Goal: Task Accomplishment & Management: Complete application form

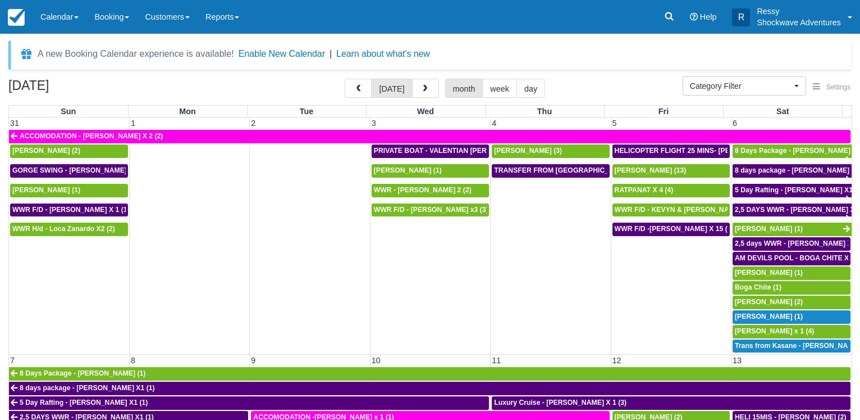
select select
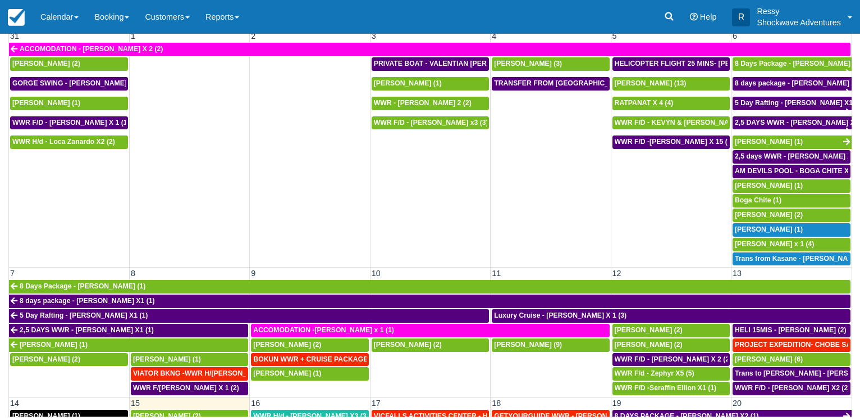
scroll to position [241, 0]
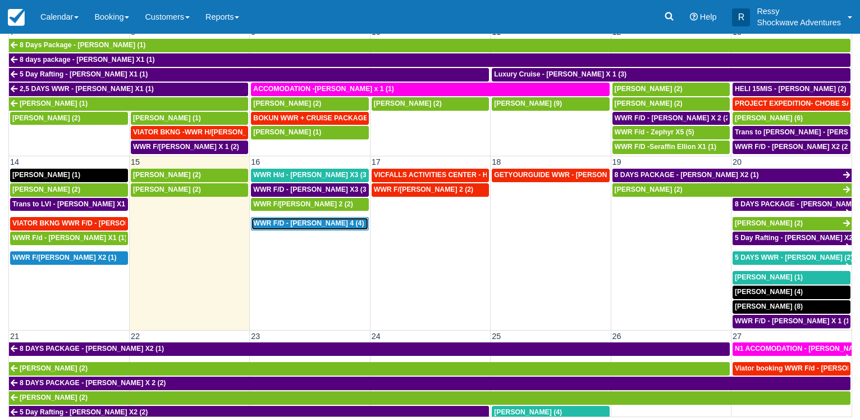
click at [339, 219] on span "WWR F/D - [PERSON_NAME] 4 (4)" at bounding box center [308, 223] width 111 height 8
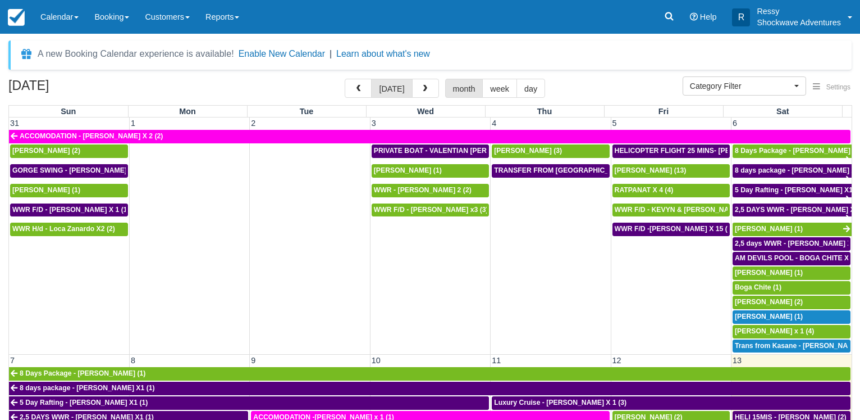
select select
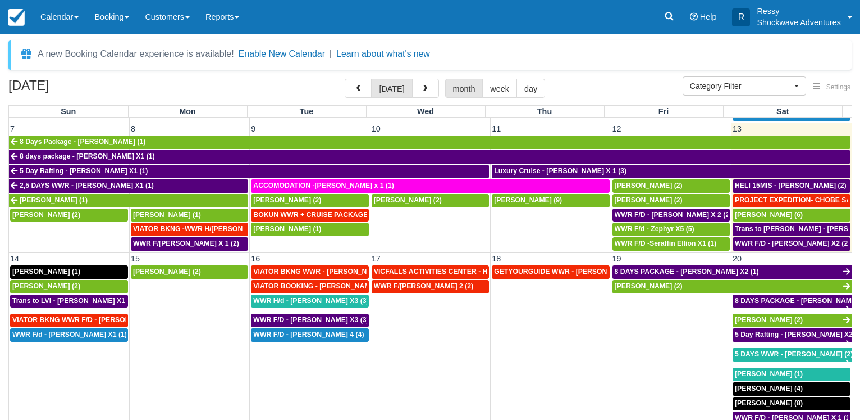
scroll to position [263, 0]
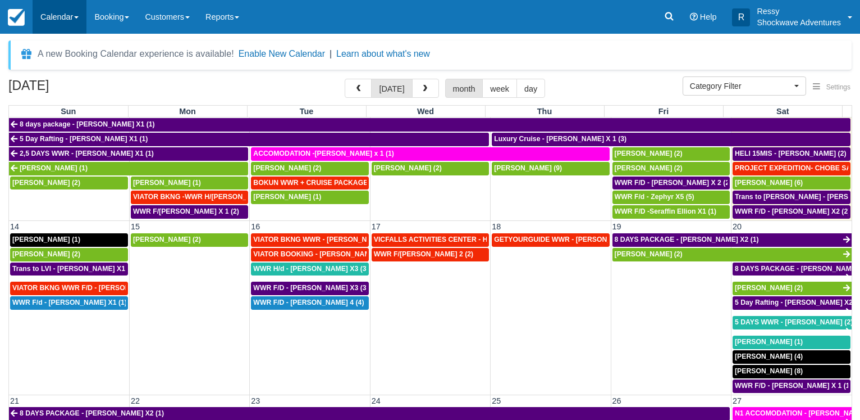
click at [72, 13] on link "Calendar" at bounding box center [60, 17] width 54 height 34
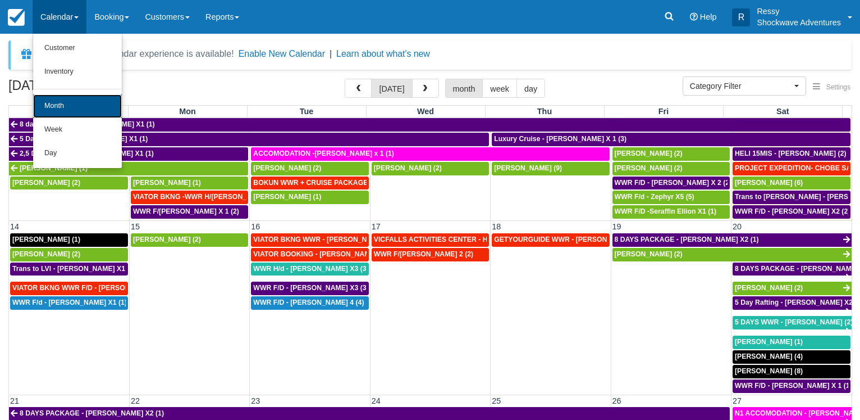
click at [84, 108] on link "Month" at bounding box center [77, 106] width 89 height 24
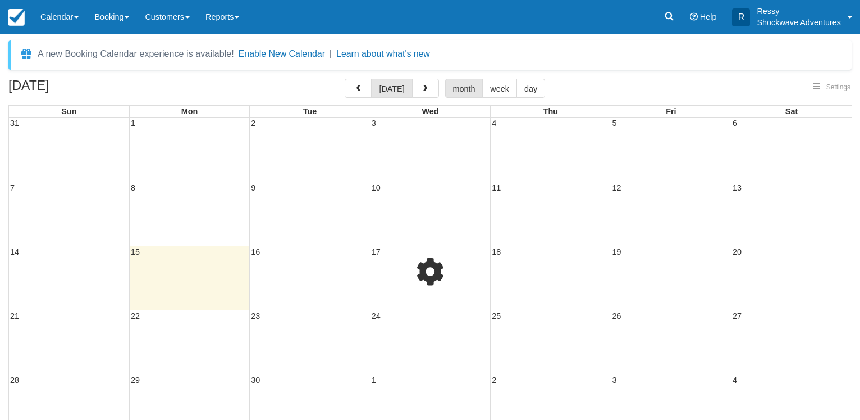
select select
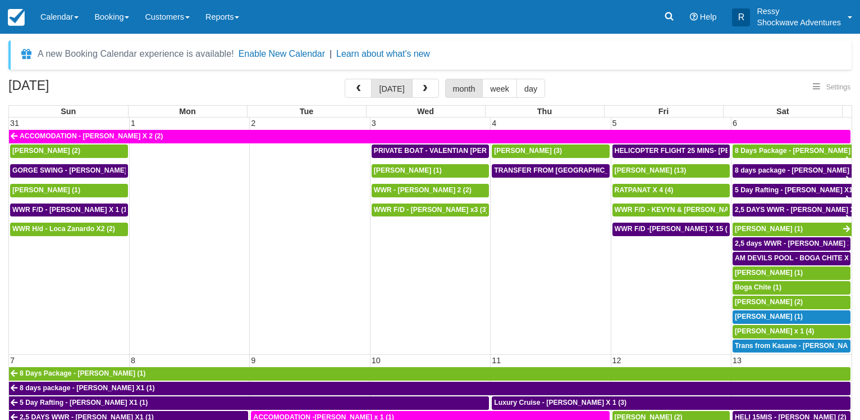
select select
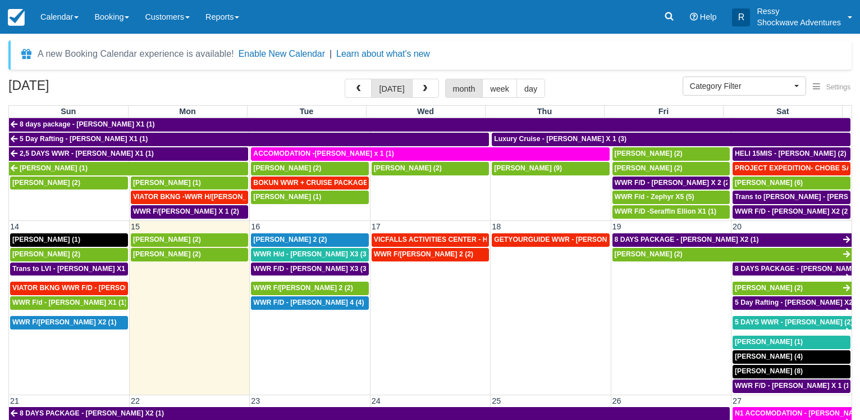
scroll to position [270, 0]
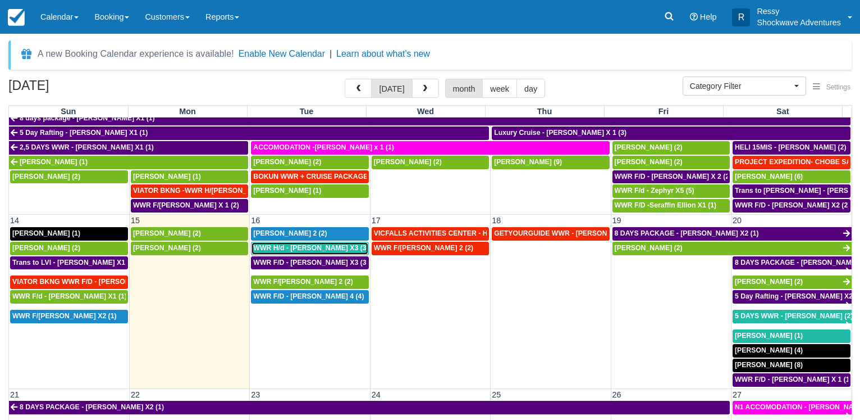
click at [297, 244] on span "WWR H/d - [PERSON_NAME] X3 (3)" at bounding box center [310, 248] width 115 height 8
click at [297, 244] on span "WWR H/d - Richard Venn X3 (3)" at bounding box center [310, 248] width 115 height 8
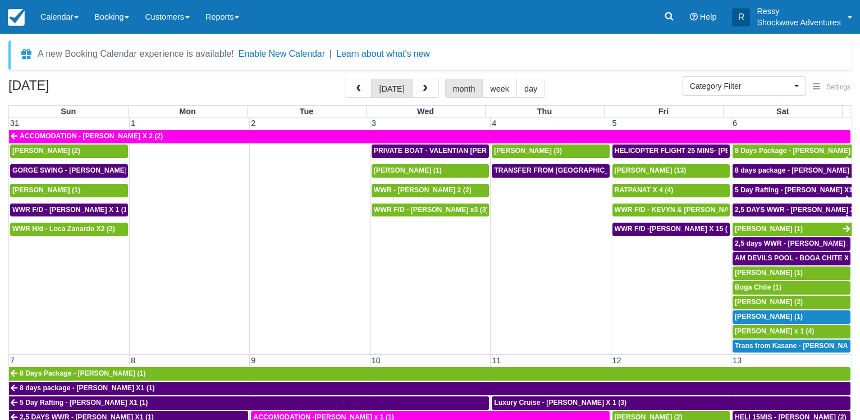
select select
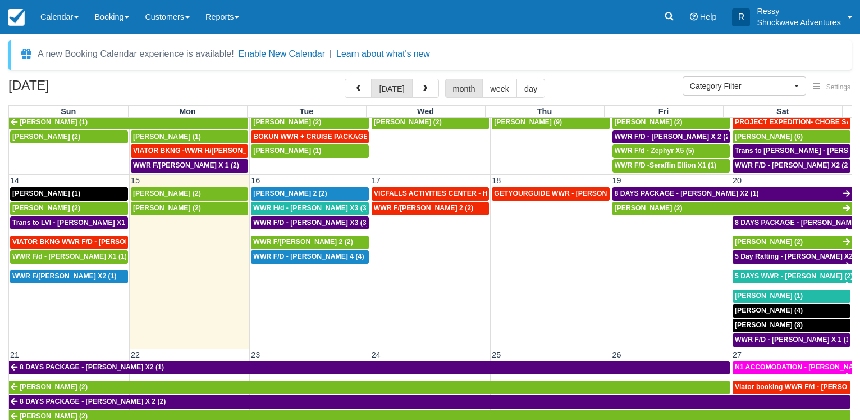
scroll to position [323, 0]
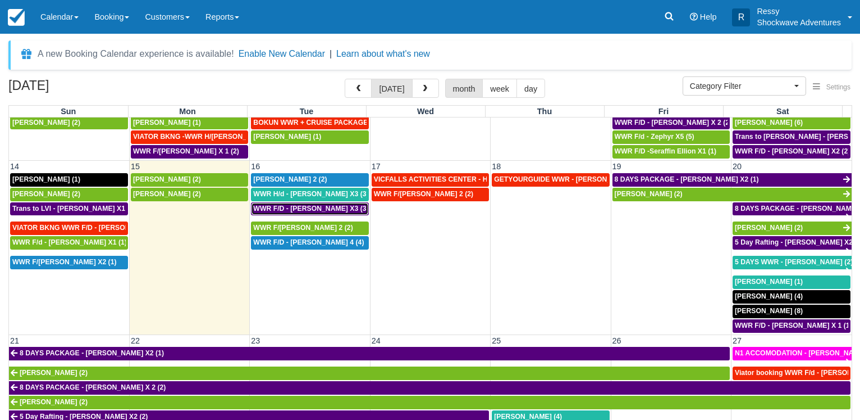
click at [318, 204] on span "WWR F/D - RICHARD VENN X3 (3)" at bounding box center [310, 208] width 115 height 8
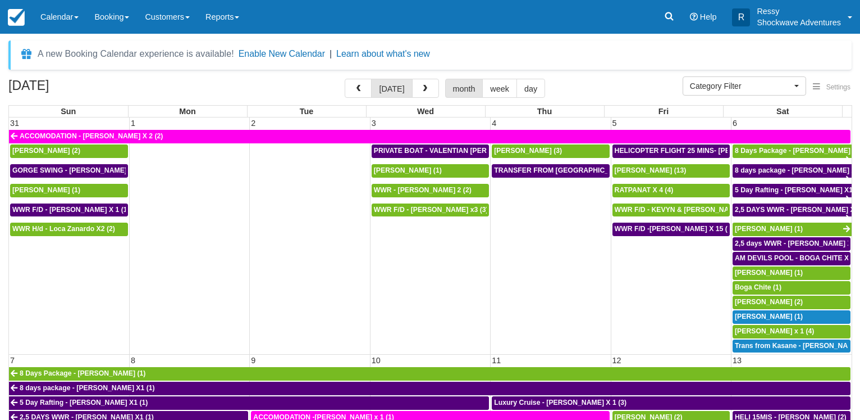
select select
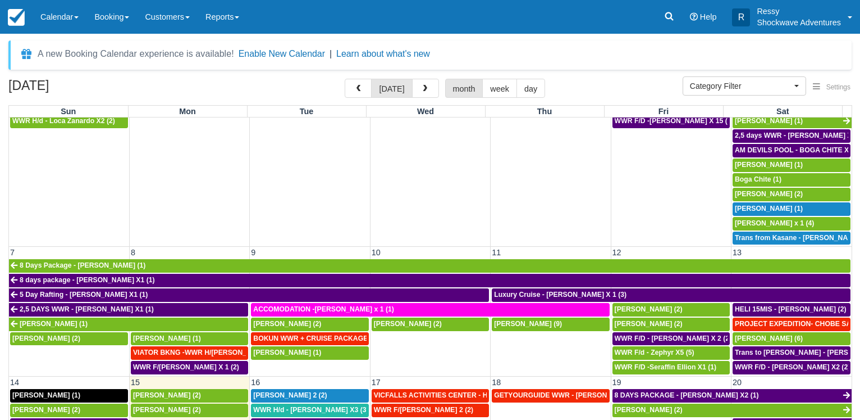
scroll to position [323, 0]
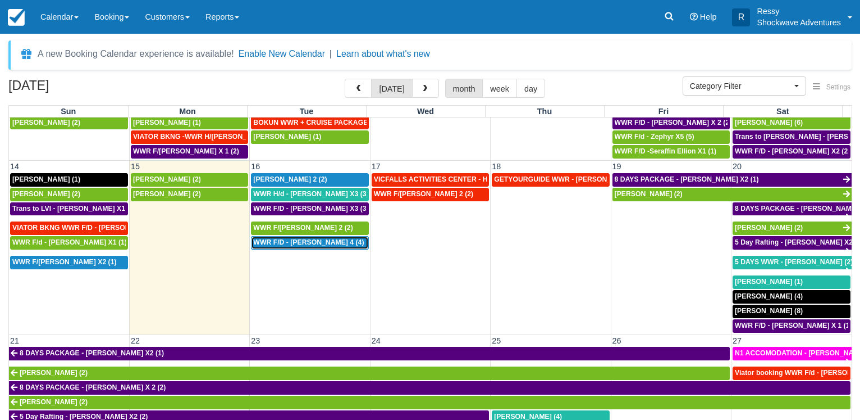
click at [298, 238] on span "WWR F/D - SURINA SVETLANA X 4 (4)" at bounding box center [308, 242] width 111 height 8
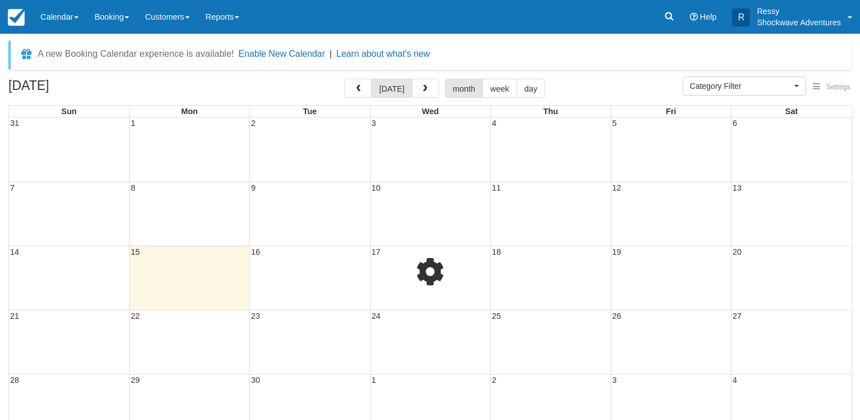
select select
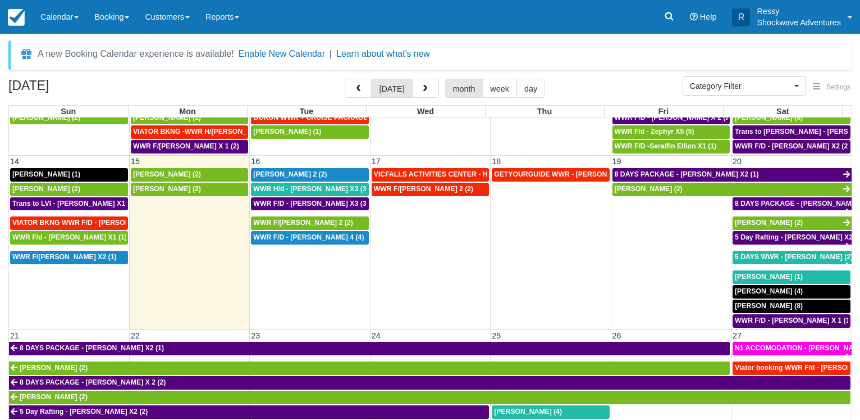
scroll to position [323, 0]
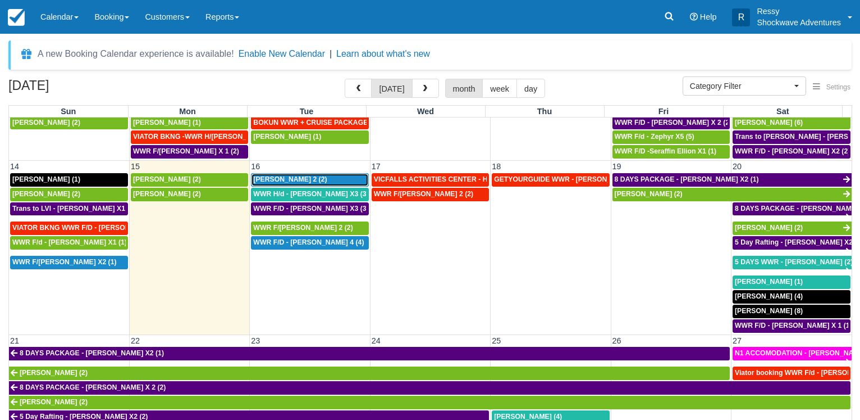
click at [285, 177] on span "[PERSON_NAME] 2 (2)" at bounding box center [290, 179] width 74 height 8
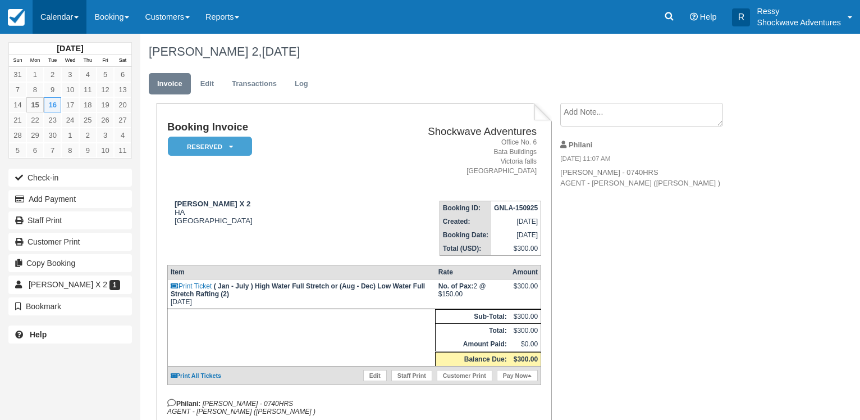
click at [67, 12] on link "Calendar" at bounding box center [60, 17] width 54 height 34
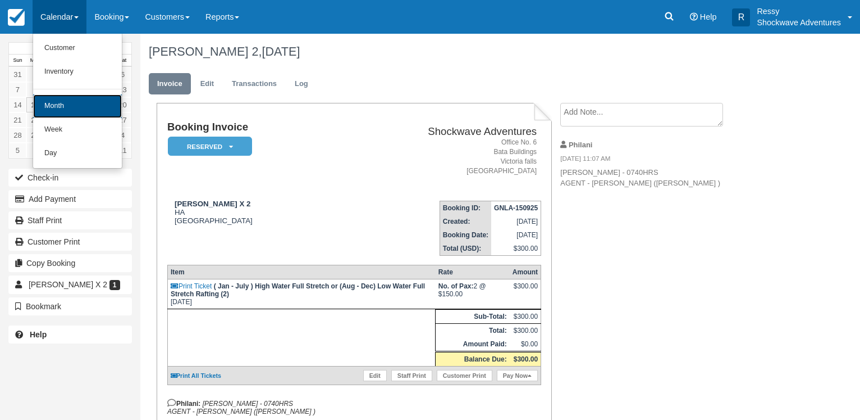
click at [44, 112] on link "Month" at bounding box center [77, 106] width 89 height 24
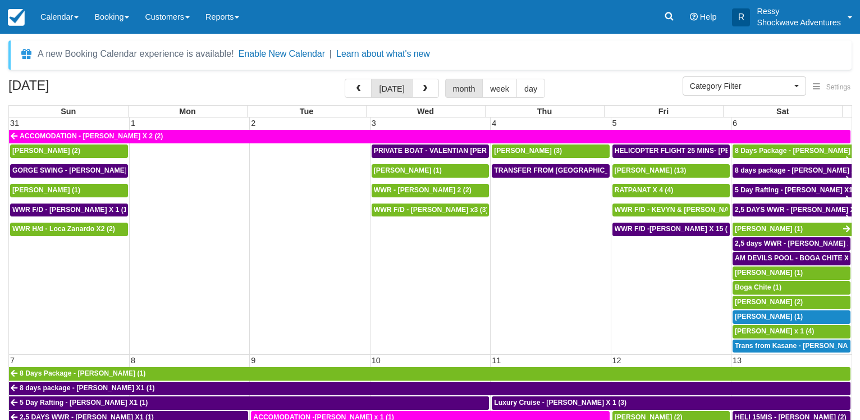
select select
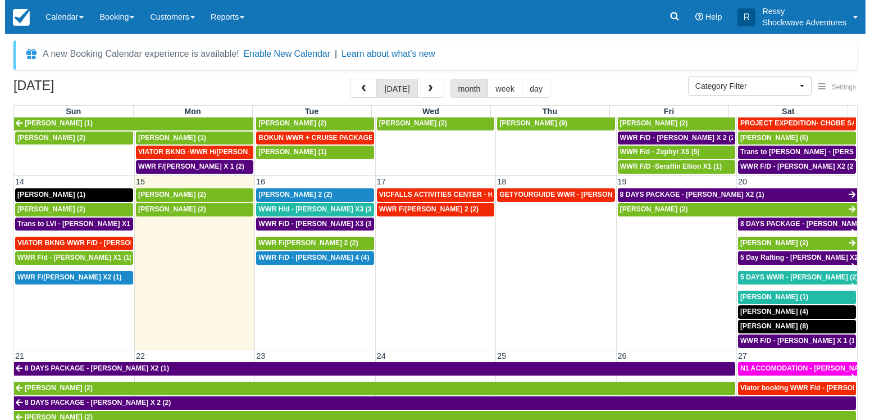
scroll to position [323, 0]
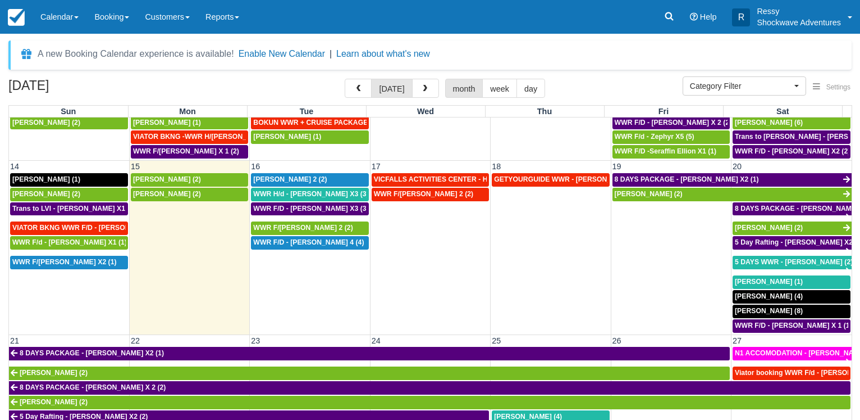
click at [331, 275] on td "WWR F/D - SURINA SVETLANA X 4 (4)" at bounding box center [310, 283] width 120 height 97
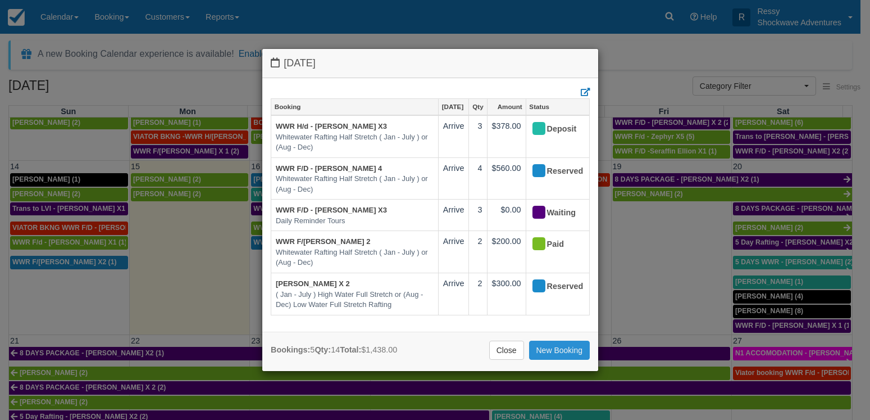
click at [544, 349] on link "New Booking" at bounding box center [559, 349] width 61 height 19
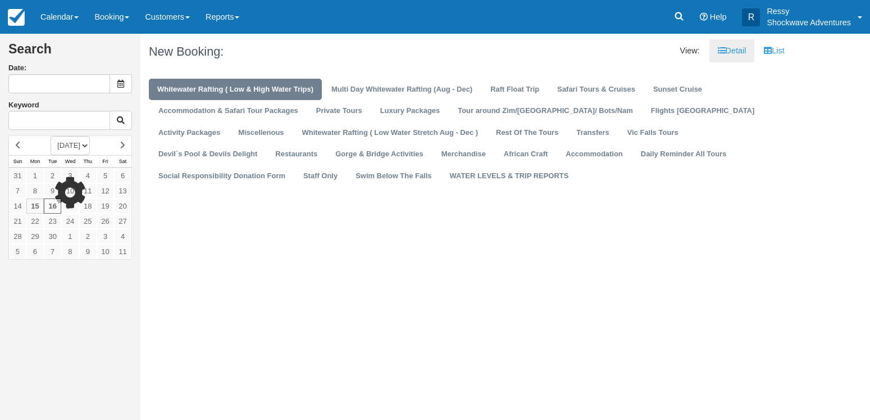
type input "09/16/25"
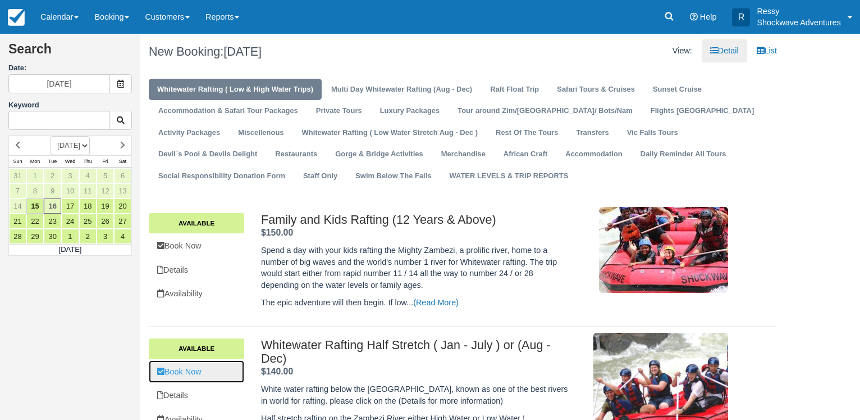
click at [189, 377] on link "Book Now" at bounding box center [196, 371] width 95 height 23
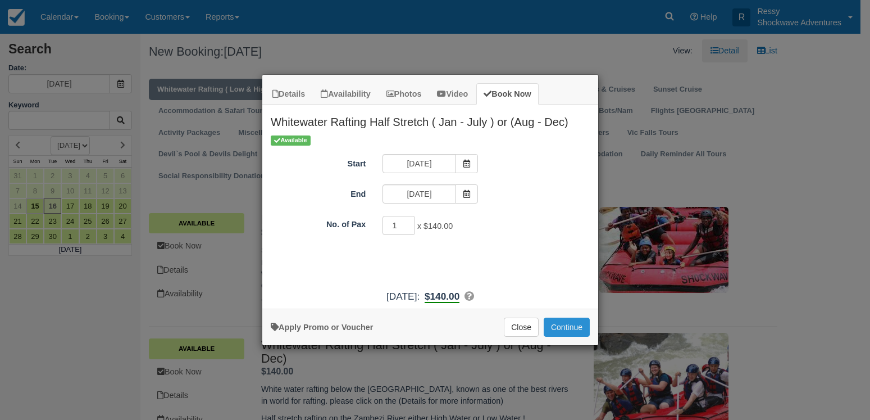
click at [565, 329] on button "Continue" at bounding box center [567, 326] width 46 height 19
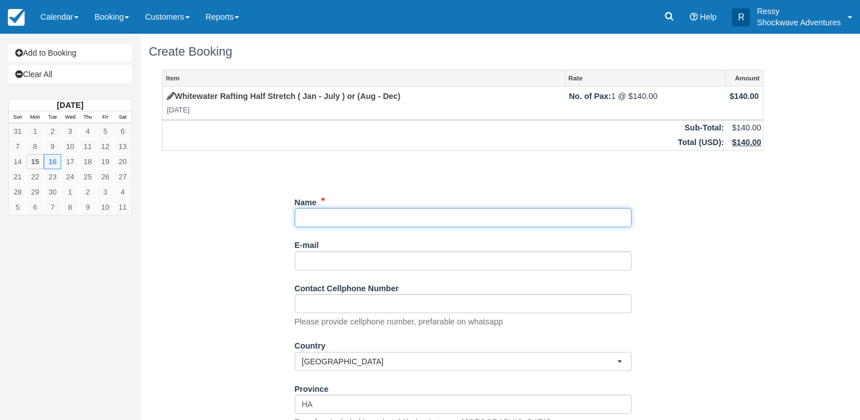
click at [338, 221] on input "Name" at bounding box center [463, 217] width 337 height 19
type input "w"
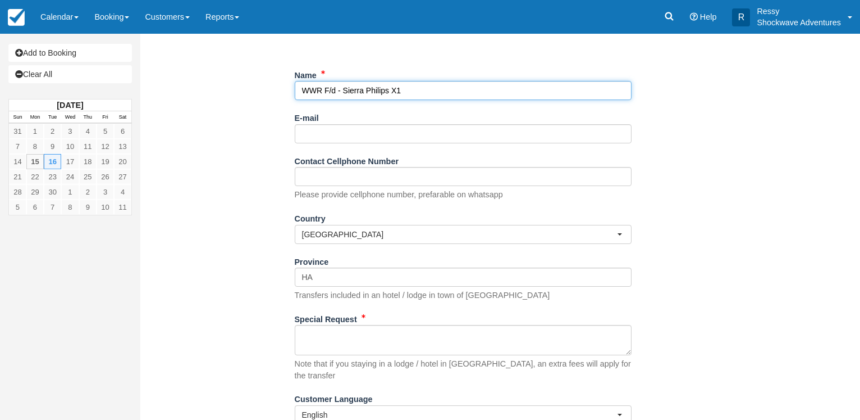
scroll to position [159, 0]
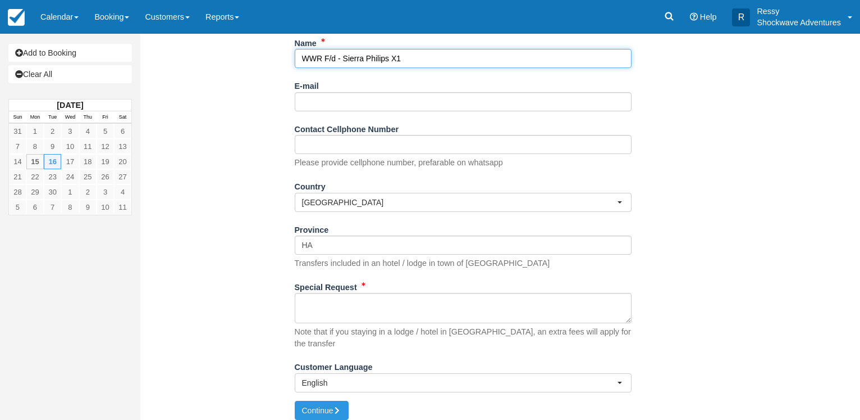
type input "WWR F/d - Sierra Philips X1"
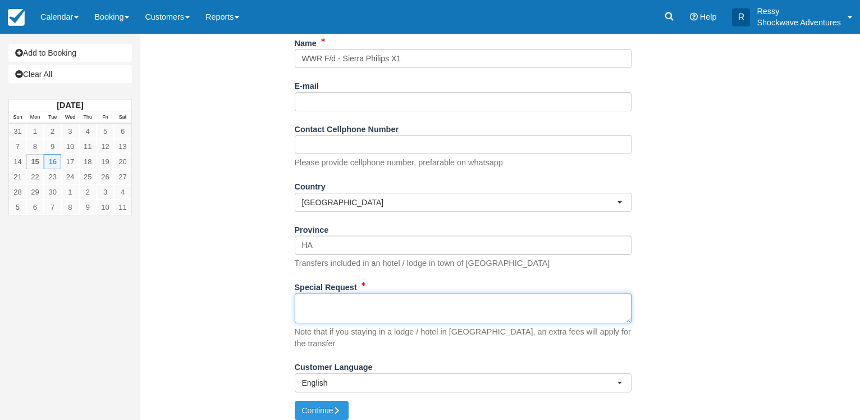
click at [329, 311] on textarea "Special Request" at bounding box center [463, 308] width 337 height 30
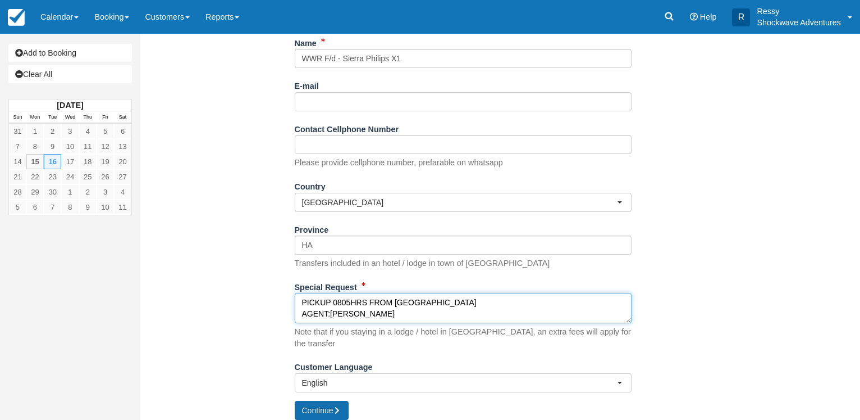
type textarea "PICKUP 0805HRS FROM [GEOGRAPHIC_DATA] AGENT:[PERSON_NAME]"
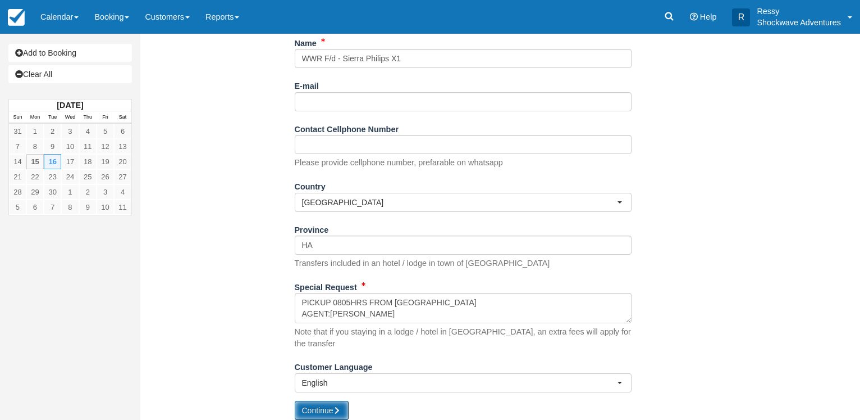
click at [334, 402] on button "Continue" at bounding box center [322, 409] width 54 height 19
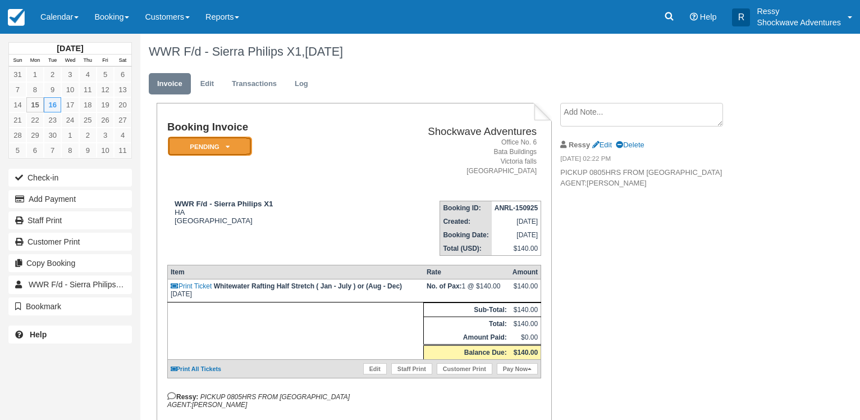
click at [227, 149] on icon at bounding box center [228, 146] width 4 height 7
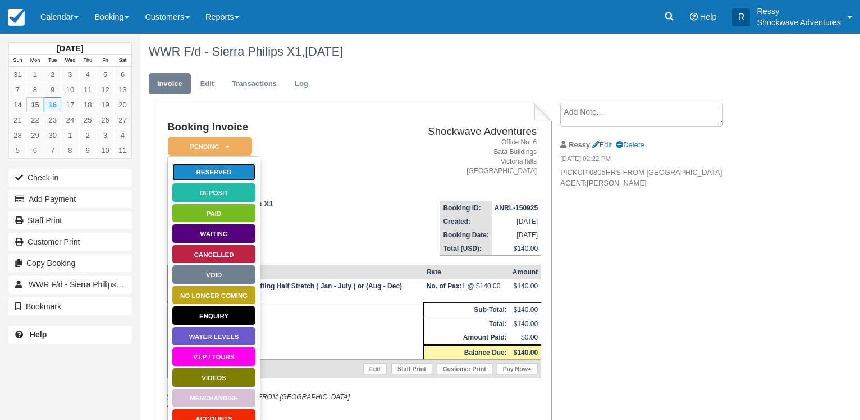
click at [216, 164] on link "Reserved" at bounding box center [214, 172] width 84 height 20
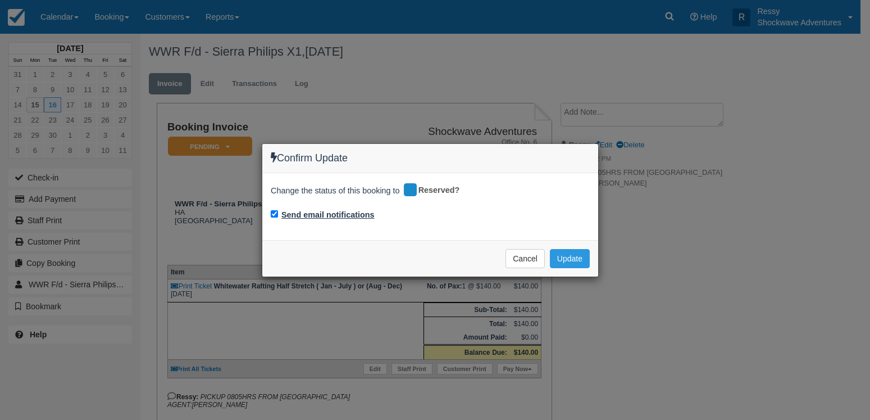
click at [286, 213] on label "Send email notifications" at bounding box center [327, 215] width 93 height 12
click at [278, 213] on input "Send email notifications" at bounding box center [274, 213] width 7 height 7
checkbox input "false"
click at [574, 264] on button "Update" at bounding box center [570, 258] width 40 height 19
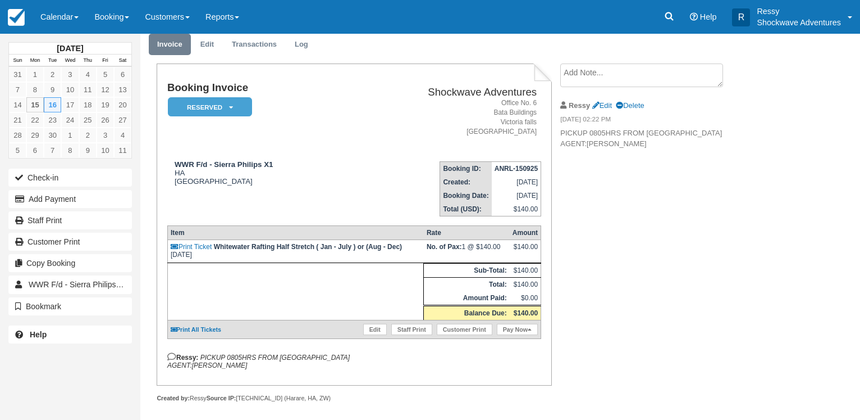
scroll to position [53, 0]
